Goal: Task Accomplishment & Management: Manage account settings

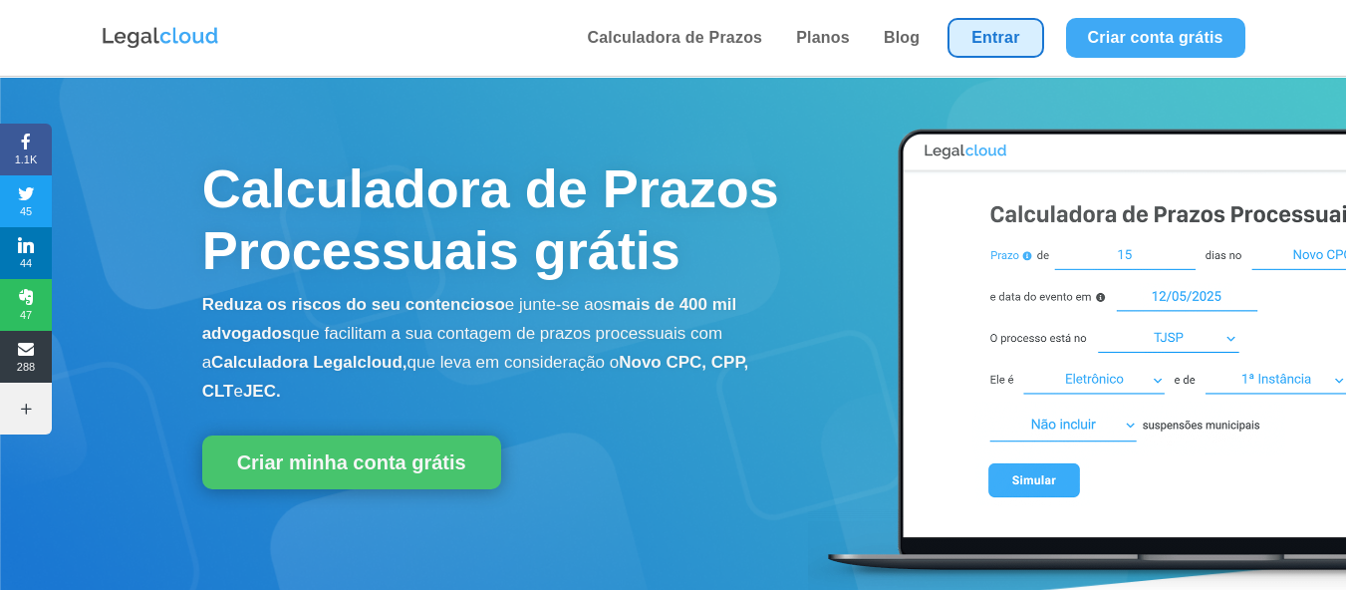
click at [987, 33] on link "Entrar" at bounding box center [995, 38] width 96 height 40
click at [1018, 39] on link "Entrar" at bounding box center [995, 38] width 96 height 40
click at [967, 44] on link "Entrar" at bounding box center [995, 38] width 96 height 40
click at [997, 29] on link "Entrar" at bounding box center [995, 38] width 96 height 40
